Goal: Task Accomplishment & Management: Manage account settings

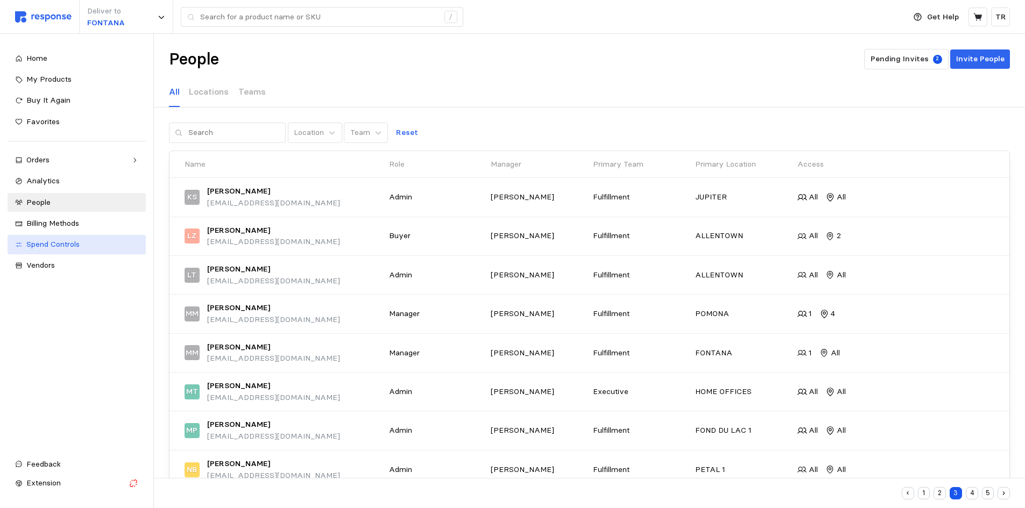
click at [67, 240] on span "Spend Controls" at bounding box center [52, 244] width 53 height 10
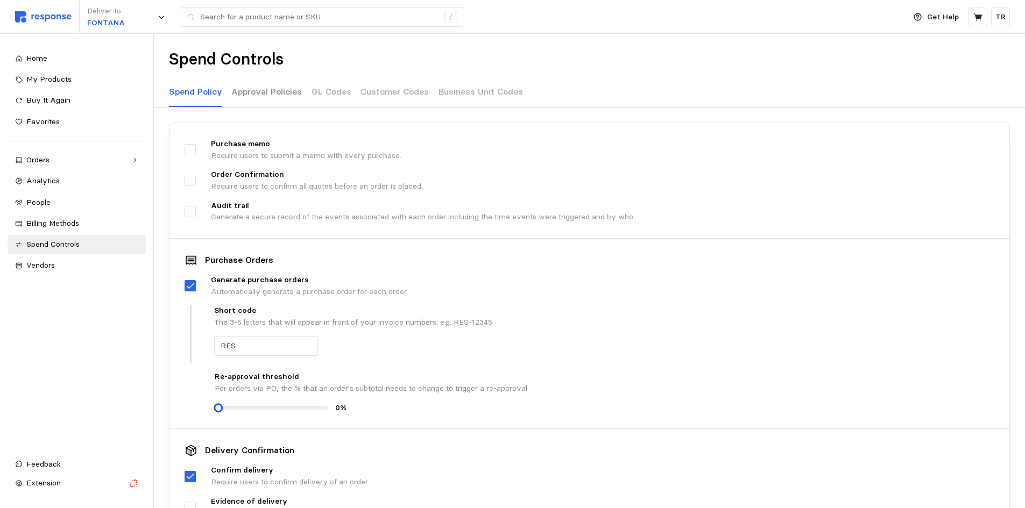
click at [267, 91] on p "Approval Policies" at bounding box center [266, 91] width 70 height 13
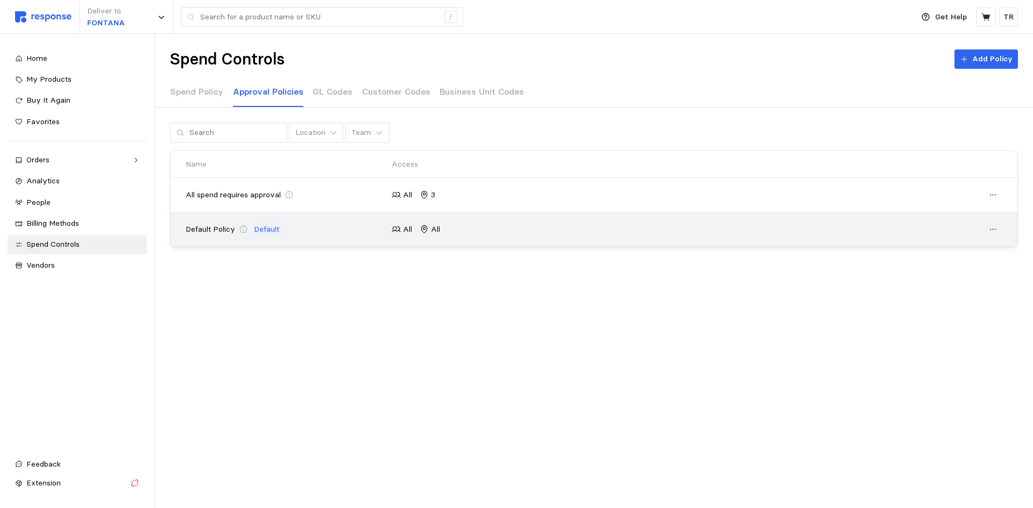
click at [201, 230] on p "Default Policy" at bounding box center [210, 230] width 49 height 12
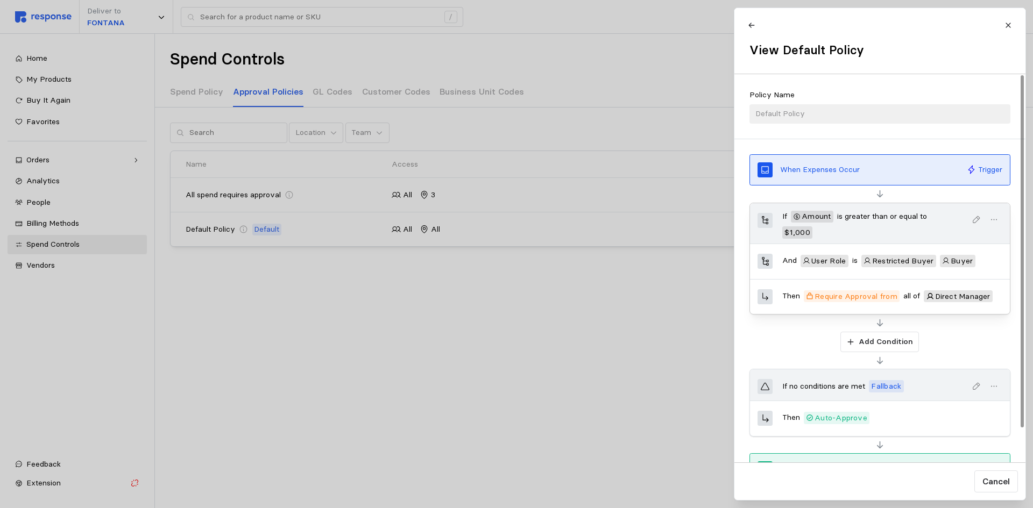
click at [992, 220] on icon "button" at bounding box center [994, 220] width 10 height 10
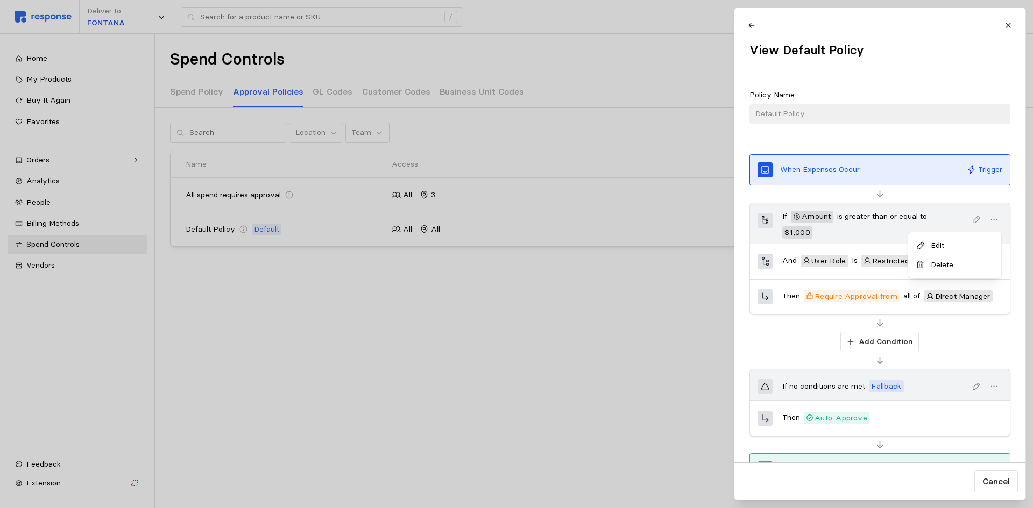
click at [938, 247] on p "Edit" at bounding box center [960, 246] width 67 height 12
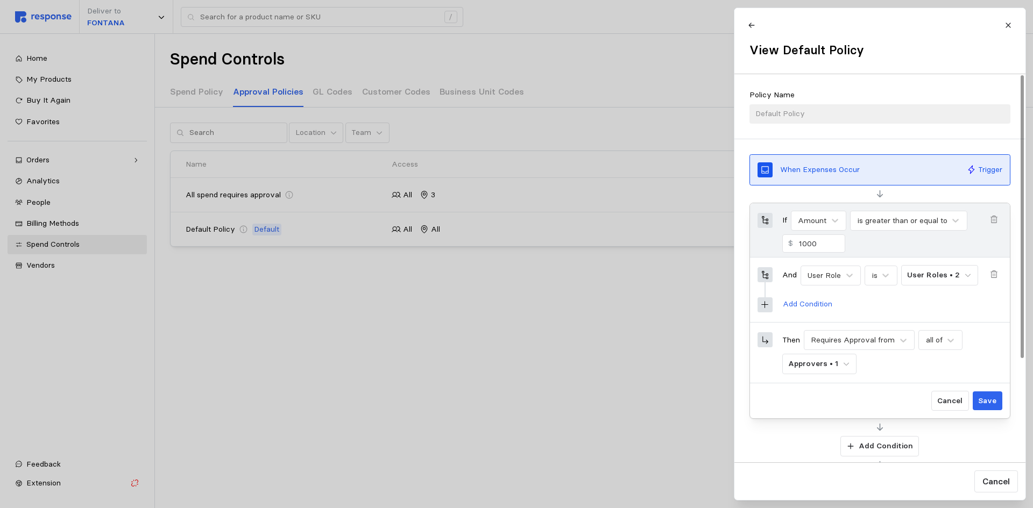
click at [950, 403] on p "Cancel" at bounding box center [949, 401] width 25 height 12
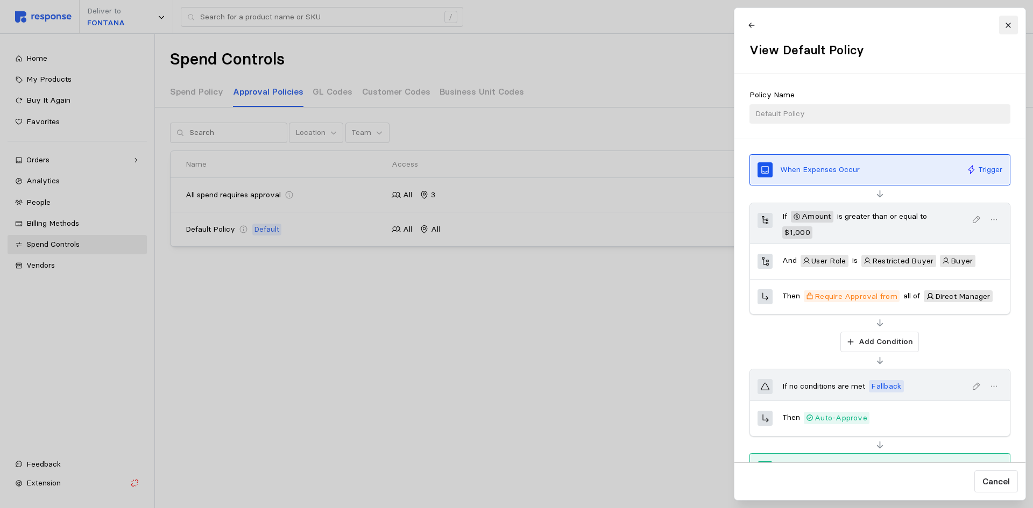
click at [1012, 27] on button at bounding box center [1008, 25] width 19 height 19
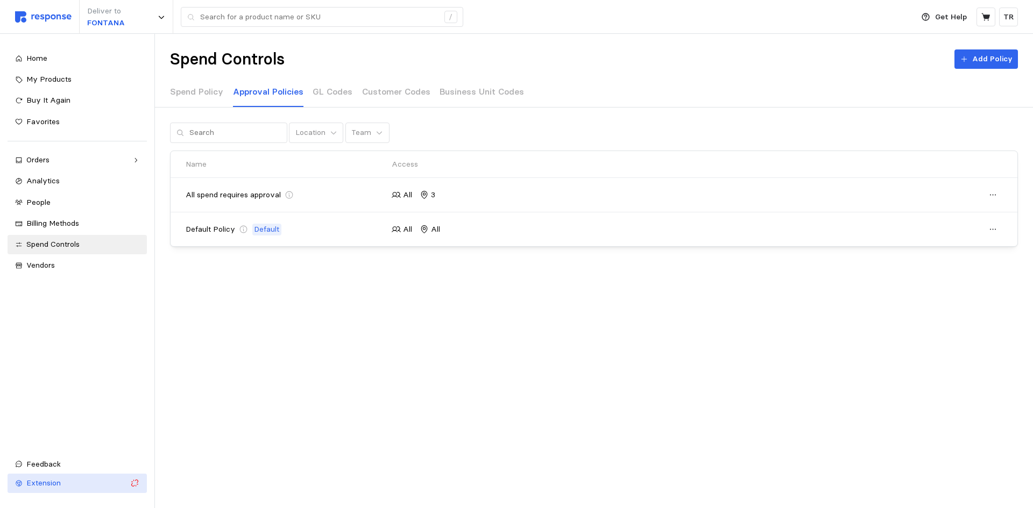
click at [76, 482] on div "Extension" at bounding box center [76, 484] width 100 height 12
click at [946, 20] on p "Get Help" at bounding box center [951, 17] width 32 height 12
click at [911, 37] on p "Help Center" at bounding box center [931, 43] width 67 height 12
